Goal: Navigation & Orientation: Find specific page/section

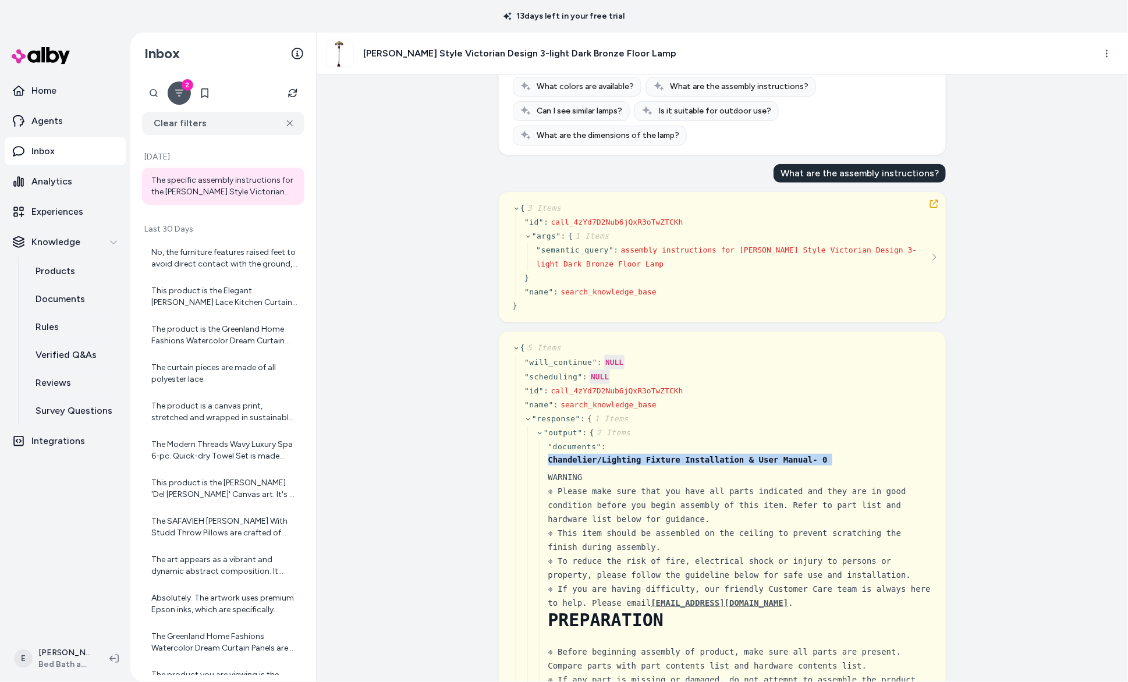
scroll to position [458, 0]
